Goal: Information Seeking & Learning: Learn about a topic

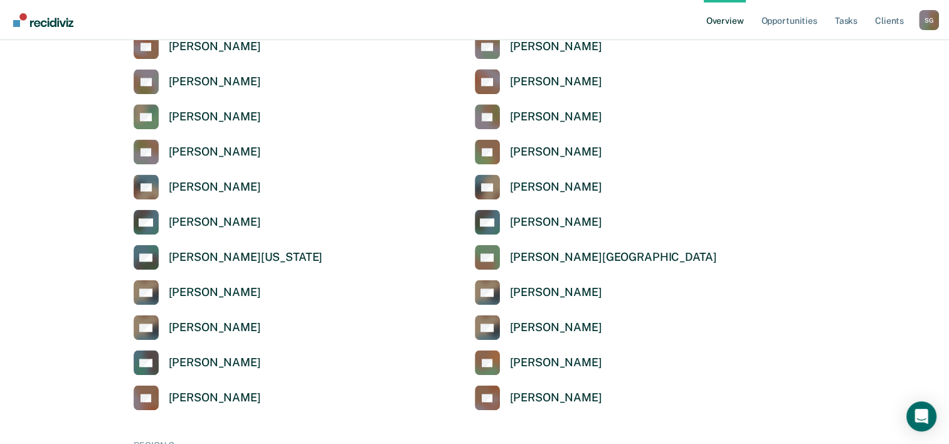
scroll to position [1630, 0]
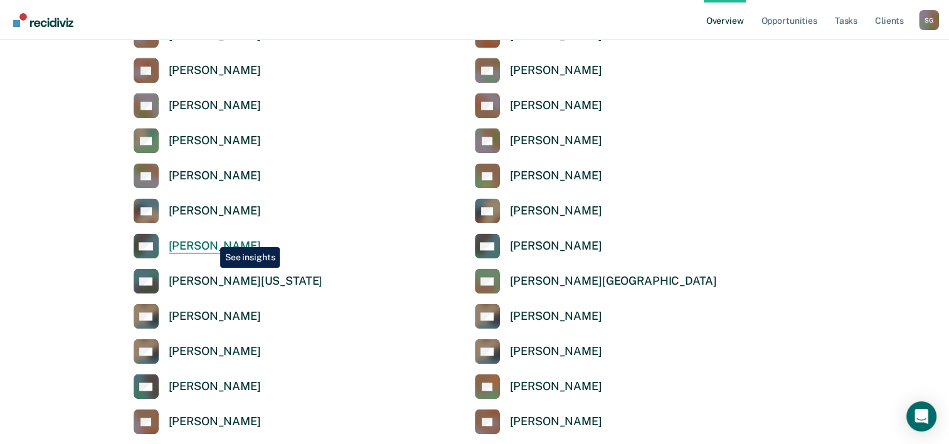
click at [211, 238] on link "[PERSON_NAME]" at bounding box center [197, 245] width 127 height 25
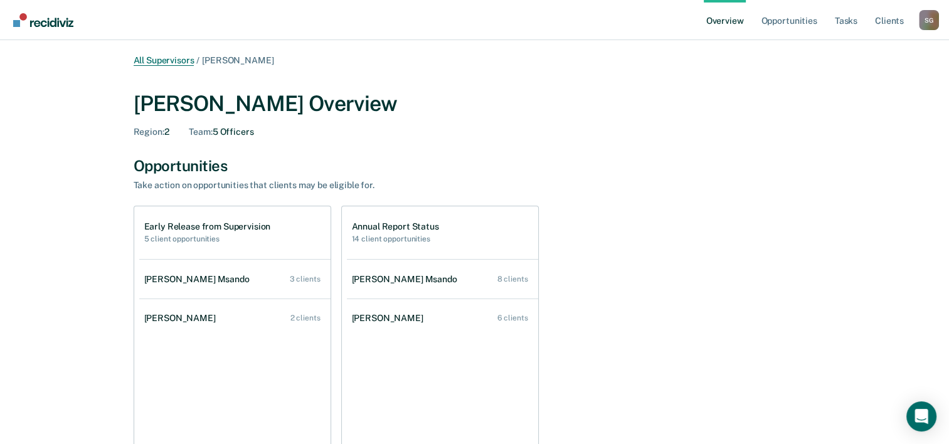
click at [175, 56] on link "All Supervisors" at bounding box center [164, 60] width 61 height 11
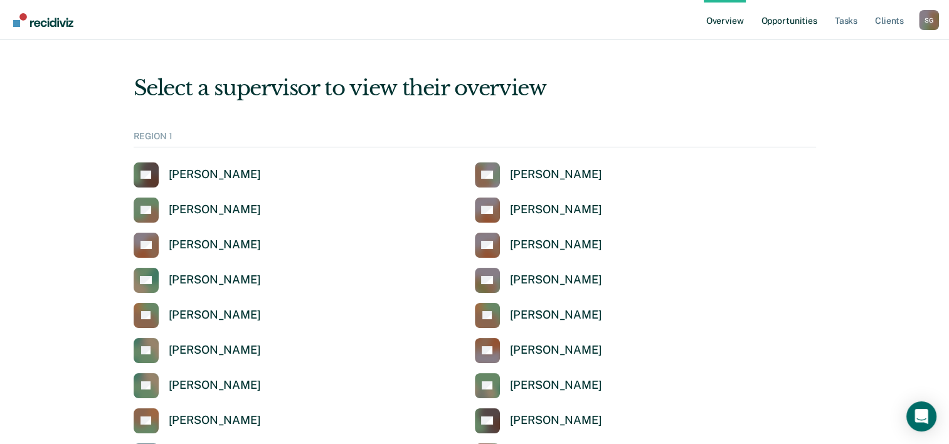
click at [763, 19] on link "Opportunities" at bounding box center [788, 20] width 61 height 40
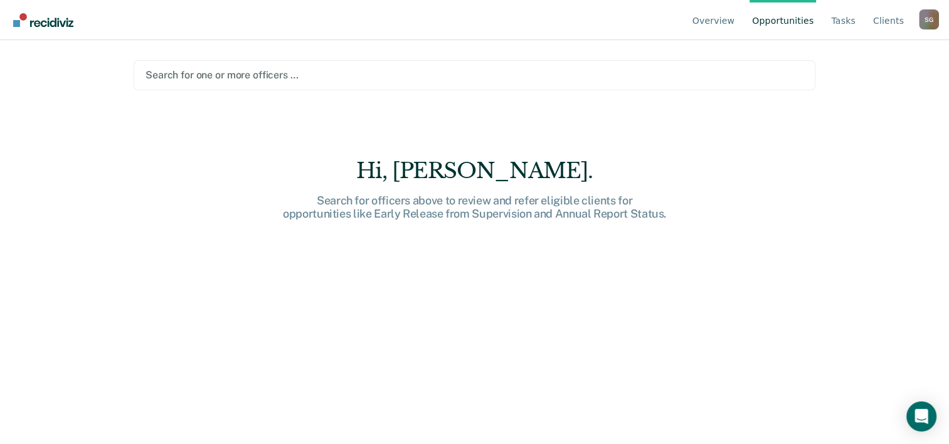
click at [284, 80] on div at bounding box center [474, 75] width 658 height 14
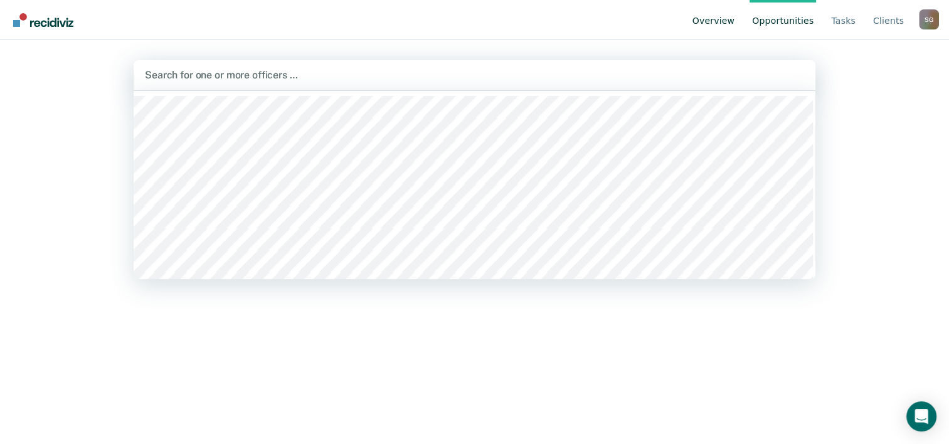
click at [730, 24] on link "Overview" at bounding box center [714, 20] width 48 height 40
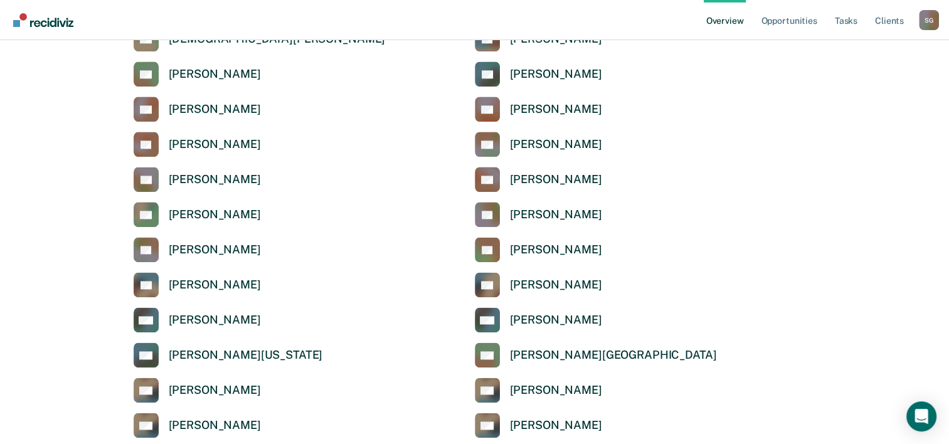
scroll to position [1567, 0]
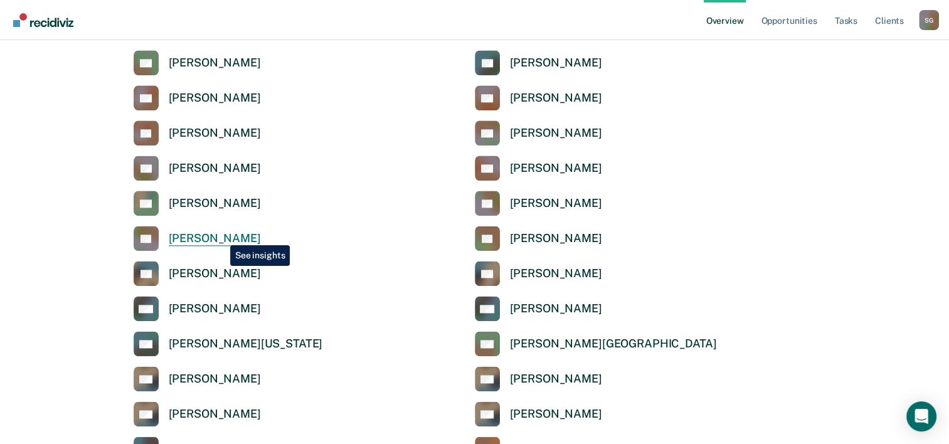
click at [221, 236] on div "[PERSON_NAME]" at bounding box center [215, 238] width 92 height 14
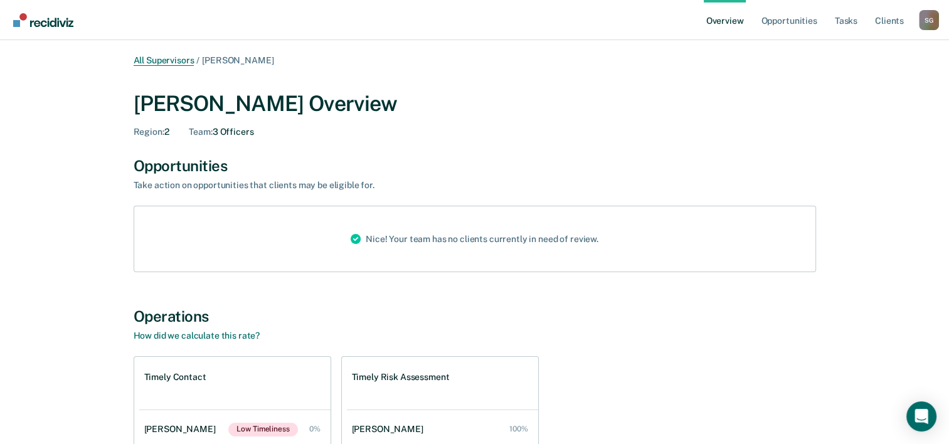
click at [182, 56] on link "All Supervisors" at bounding box center [164, 60] width 61 height 11
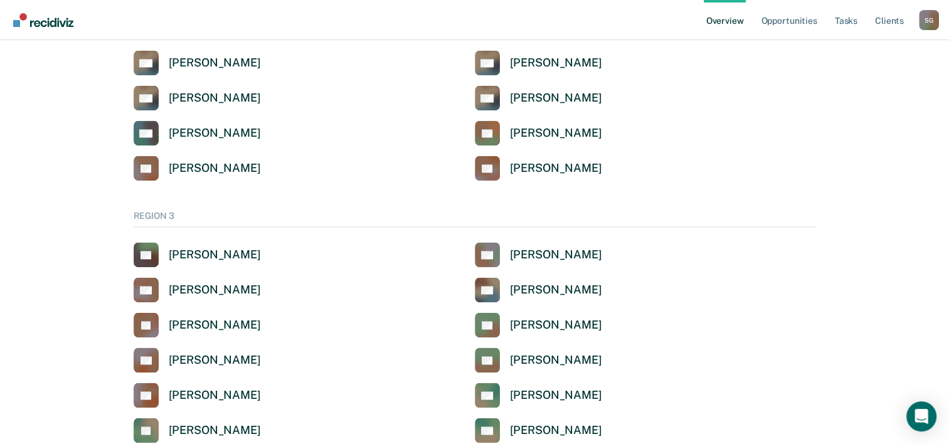
scroll to position [1881, 0]
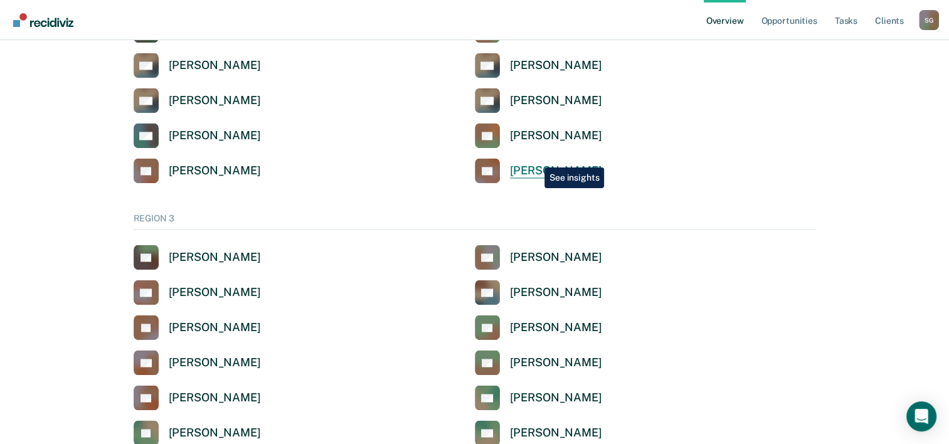
click at [535, 158] on link "SZ [PERSON_NAME]" at bounding box center [538, 170] width 127 height 25
